Goal: Information Seeking & Learning: Learn about a topic

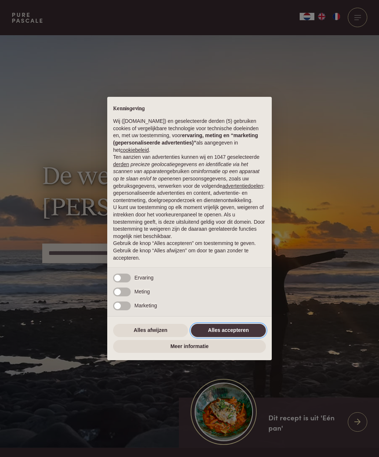
click at [248, 332] on button "Alles accepteren" at bounding box center [228, 330] width 75 height 13
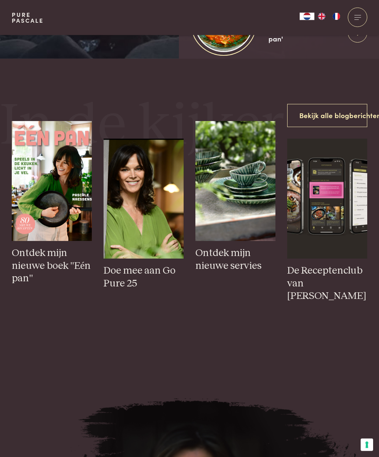
scroll to position [390, 0]
click at [332, 302] on h3 "De Receptenclub van [PERSON_NAME]" at bounding box center [327, 283] width 80 height 38
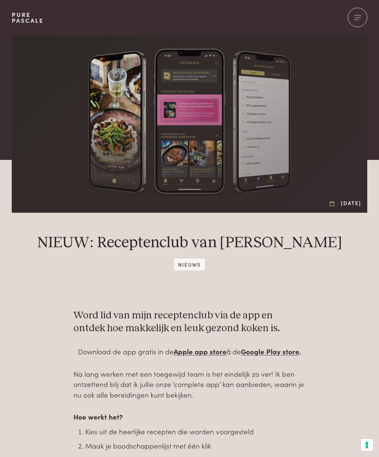
click at [358, 25] on div at bounding box center [356, 17] width 19 height 19
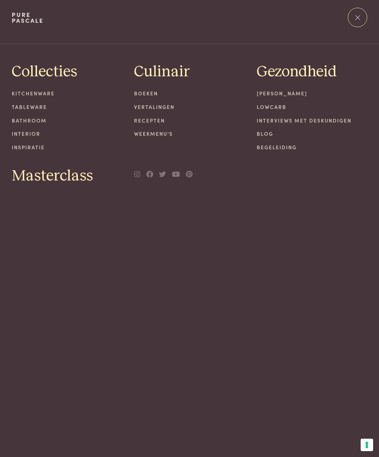
click at [164, 117] on link "Recepten" at bounding box center [189, 121] width 111 height 8
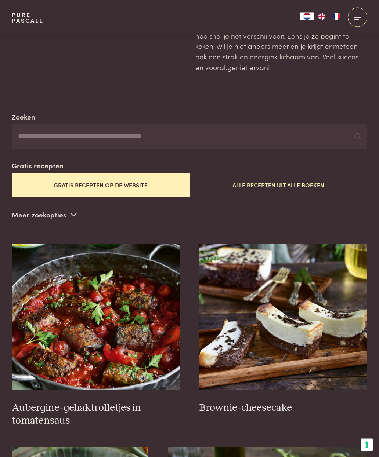
scroll to position [78, 0]
click at [311, 182] on button "Alle recepten uit alle boeken" at bounding box center [278, 184] width 178 height 25
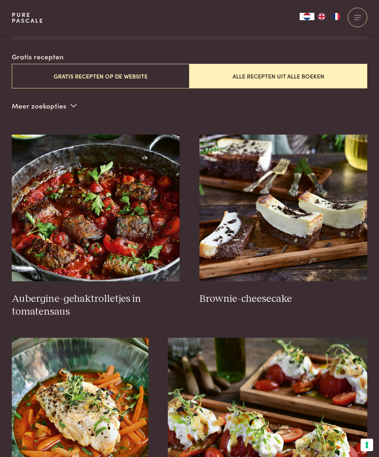
scroll to position [187, 0]
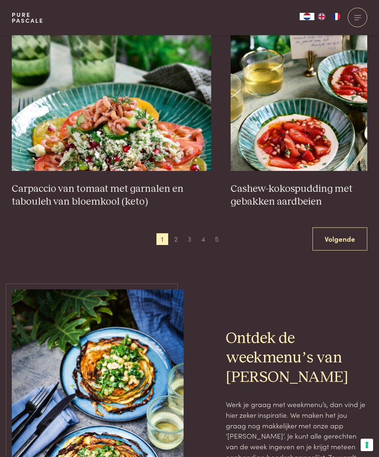
click at [340, 244] on link "Volgende" at bounding box center [339, 238] width 55 height 23
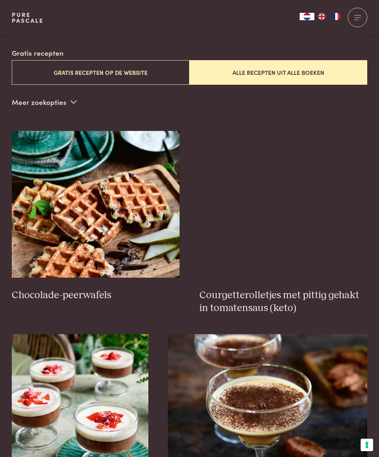
scroll to position [187, 0]
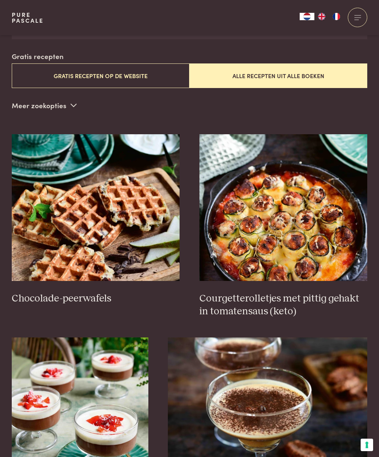
click at [79, 101] on div "Meer zoekopties Ingrediënt kaas zalm kip feta chocolade kabeljauw geitenkaas ha…" at bounding box center [189, 107] width 355 height 15
click at [74, 102] on icon at bounding box center [73, 105] width 6 height 7
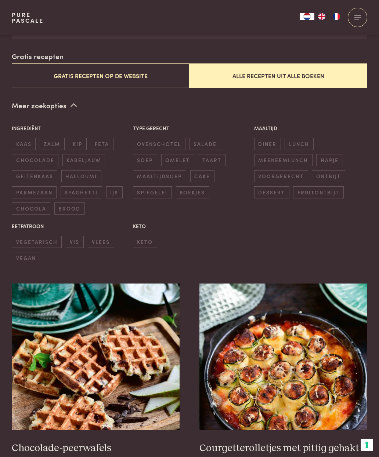
scroll to position [196, 0]
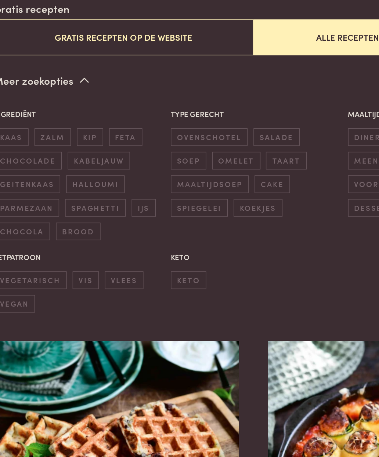
click at [197, 129] on span "salade" at bounding box center [205, 135] width 32 height 12
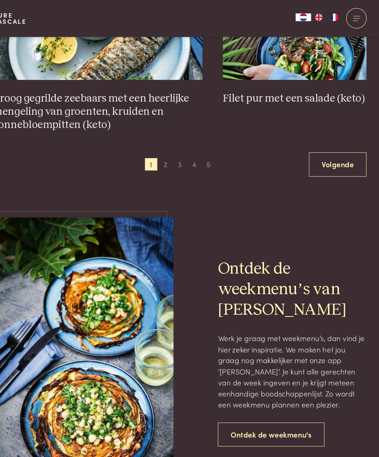
scroll to position [1559, 0]
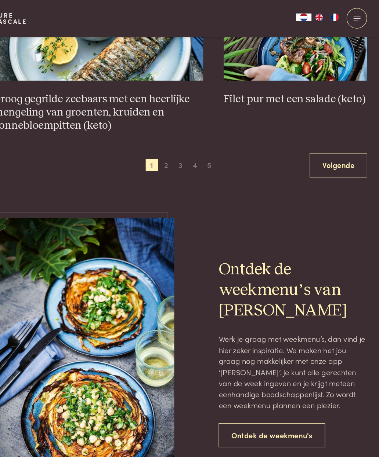
click at [325, 149] on link "Volgende" at bounding box center [339, 157] width 55 height 23
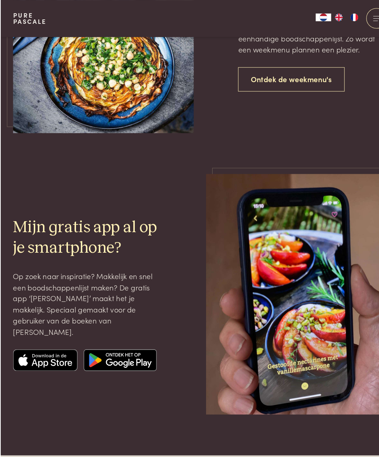
scroll to position [1883, 0]
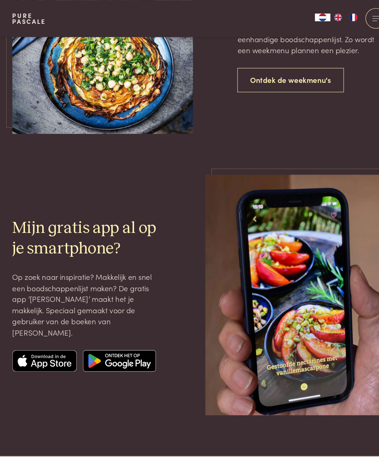
click at [51, 333] on img at bounding box center [43, 343] width 62 height 21
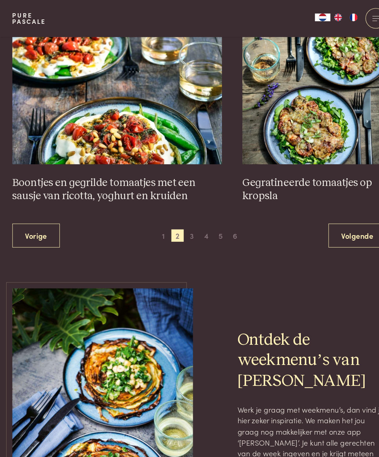
scroll to position [1477, 0]
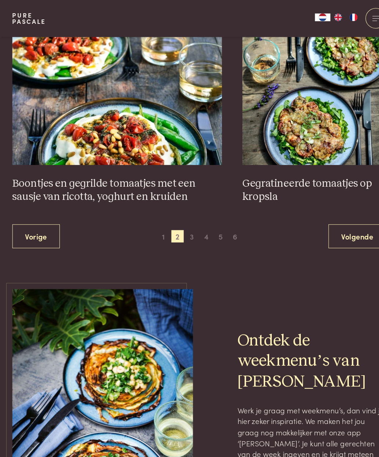
click at [291, 168] on h3 "Gegratineerde tomaatjes op kropsla" at bounding box center [298, 180] width 136 height 25
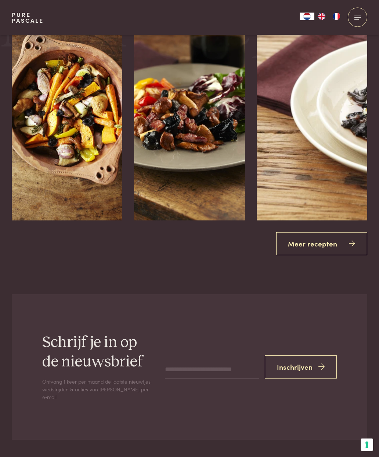
scroll to position [1214, 0]
click at [355, 235] on link "Meer recepten" at bounding box center [321, 243] width 91 height 23
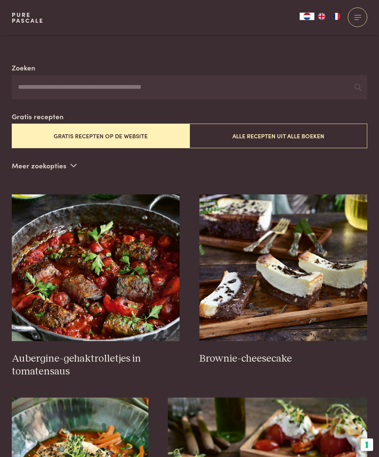
scroll to position [128, 0]
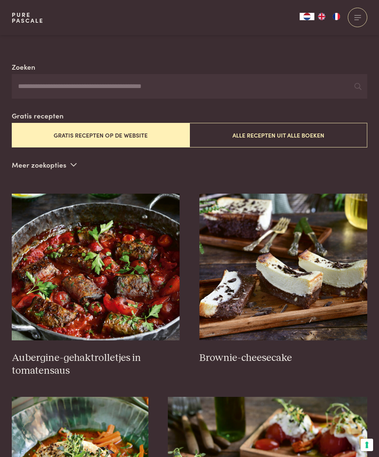
click at [137, 302] on img at bounding box center [96, 267] width 168 height 147
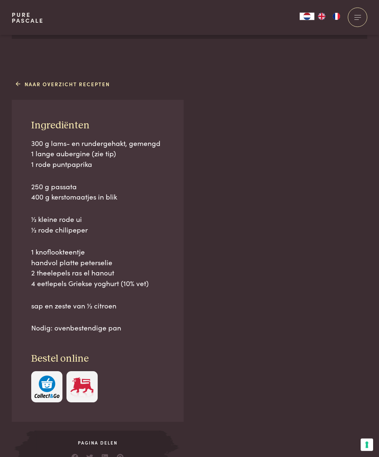
scroll to position [403, 0]
